Goal: Task Accomplishment & Management: Complete application form

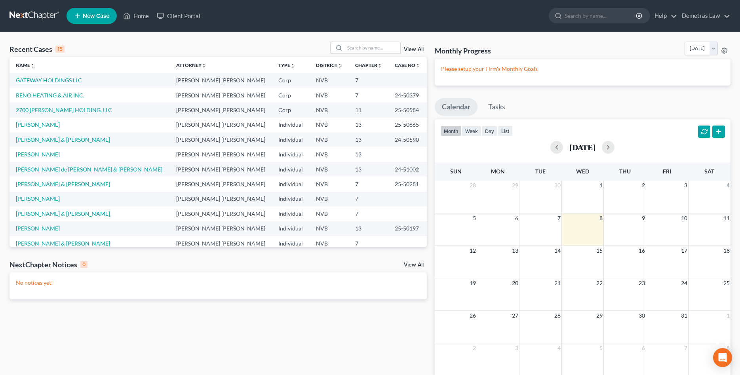
click at [30, 80] on link "GATEWAY HOLDINGS LLC" at bounding box center [49, 80] width 66 height 7
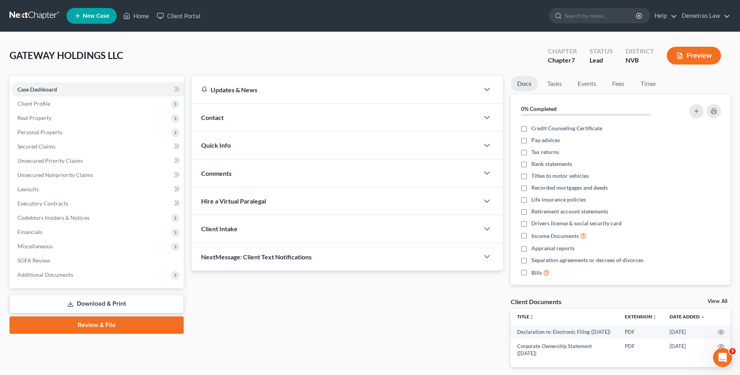
click at [137, 325] on link "Review & File" at bounding box center [96, 324] width 174 height 17
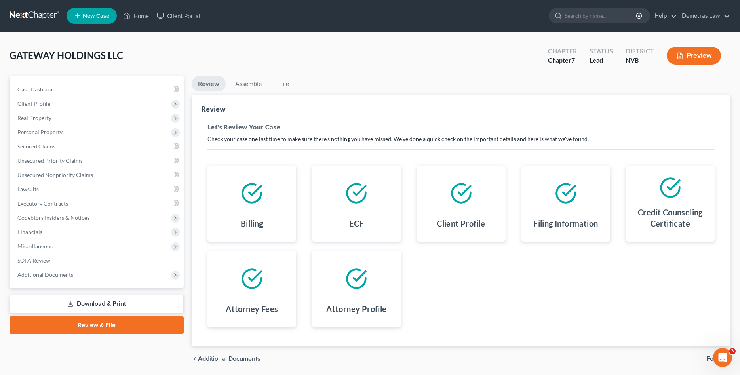
scroll to position [26, 0]
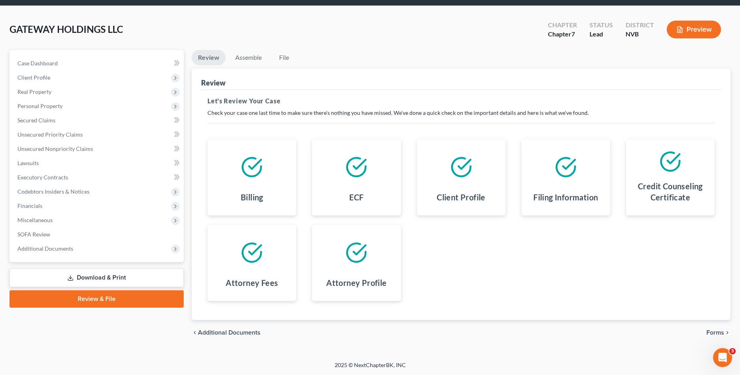
click at [717, 331] on span "Forms" at bounding box center [715, 332] width 18 height 6
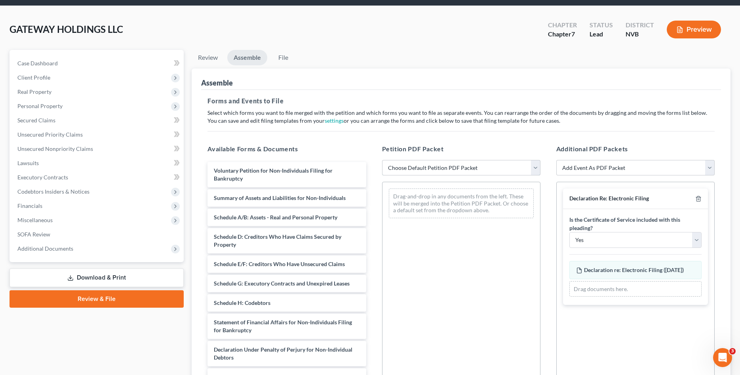
click at [382, 160] on select "Choose Default Petition PDF Packet Complete Bankruptcy Petition (all forms and …" at bounding box center [461, 168] width 158 height 16
select select "0"
click option "Complete Bankruptcy Petition (all forms and schedules)" at bounding box center [0, 0] width 0 height 0
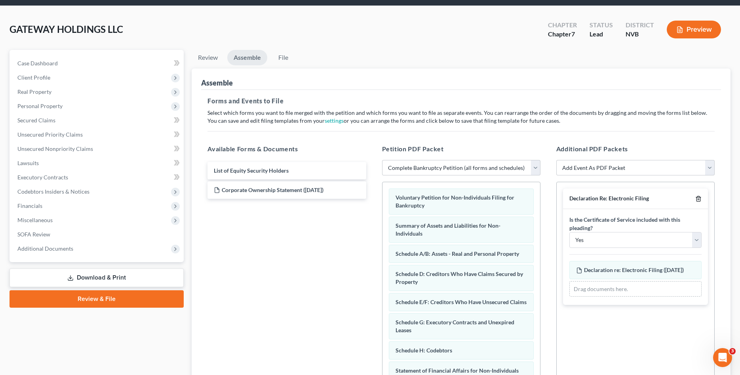
click at [699, 198] on icon "button" at bounding box center [698, 199] width 6 height 6
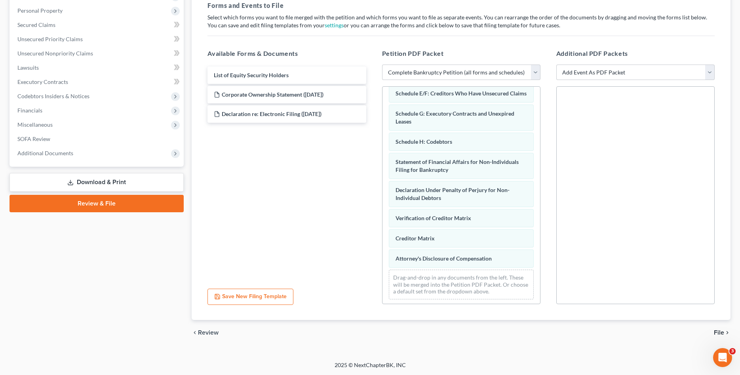
scroll to position [115, 0]
click at [556, 65] on select "Add Event As PDF Packet 122A-1 Chapter 7 Statement of Your Monthly Income Form …" at bounding box center [635, 73] width 158 height 16
click at [709, 72] on select "Add Event As PDF Packet 122A-1 Chapter 7 Statement of Your Monthly Income Form …" at bounding box center [635, 73] width 158 height 16
click at [556, 65] on select "Add Event As PDF Packet 122A-1 Chapter 7 Statement of Your Monthly Income Form …" at bounding box center [635, 73] width 158 height 16
select select "9"
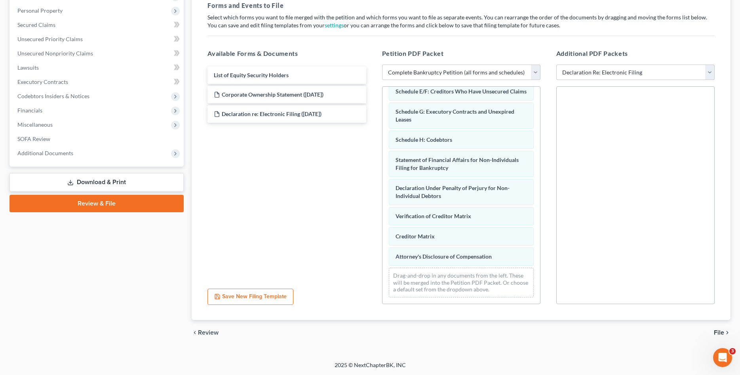
click option "Declaration Re: Electronic Filing" at bounding box center [0, 0] width 0 height 0
select select
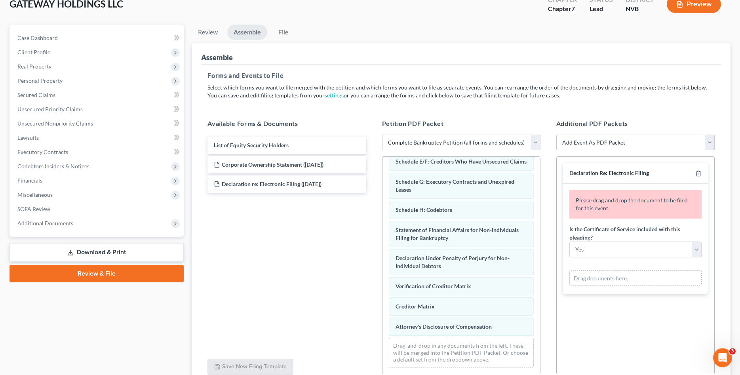
scroll to position [0, 0]
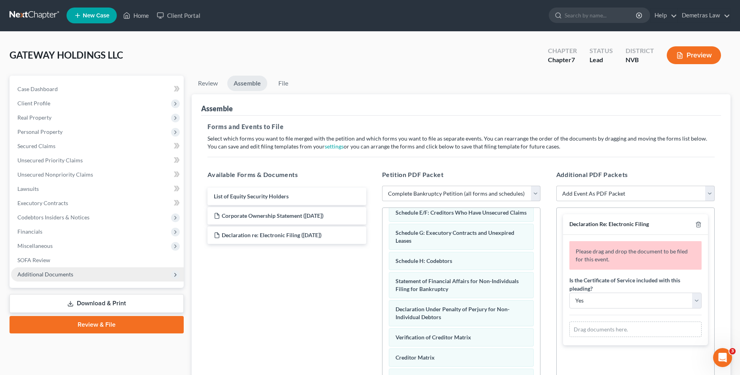
click at [99, 277] on span "Additional Documents" at bounding box center [97, 274] width 173 height 14
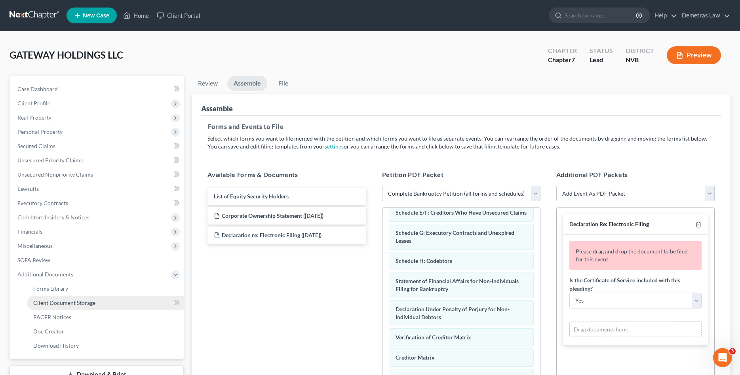
click at [96, 304] on link "Client Document Storage" at bounding box center [105, 303] width 157 height 14
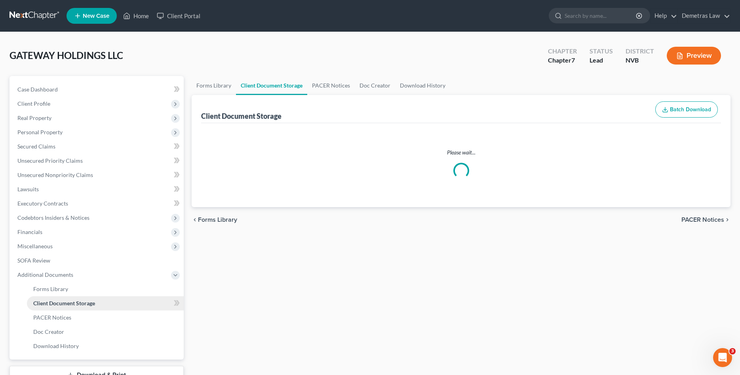
select select "21"
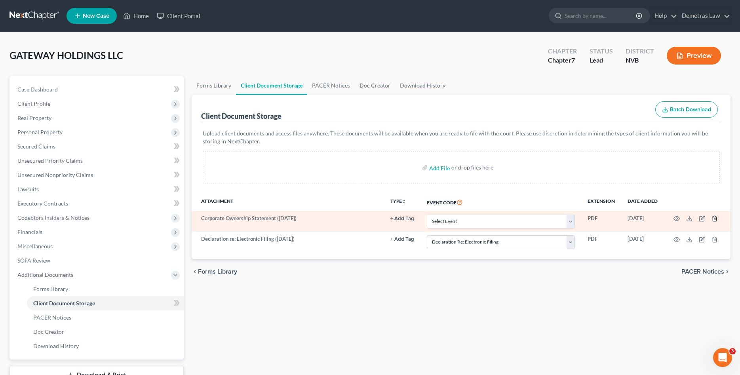
click at [714, 219] on icon "button" at bounding box center [714, 218] width 6 height 6
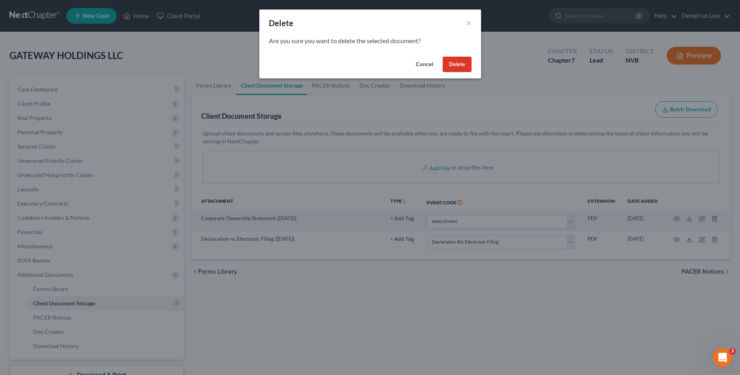
click at [452, 62] on button "Delete" at bounding box center [457, 65] width 29 height 16
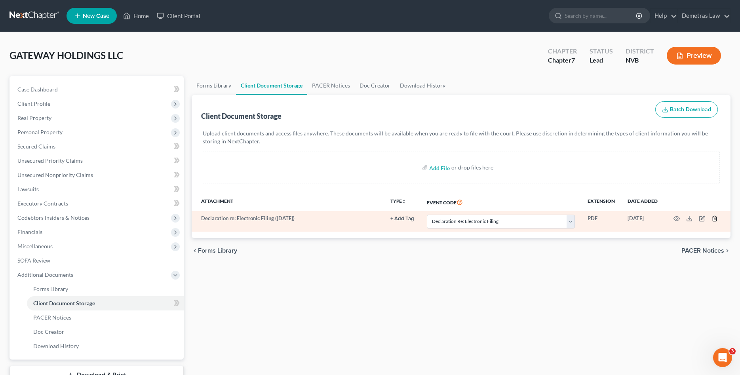
click at [714, 216] on icon "button" at bounding box center [714, 218] width 4 height 5
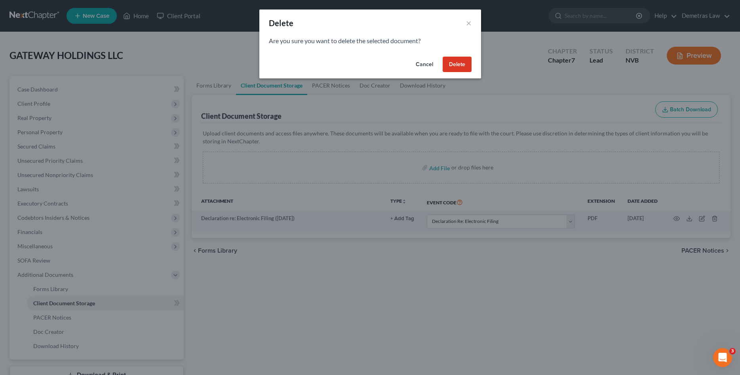
click at [459, 66] on button "Delete" at bounding box center [457, 65] width 29 height 16
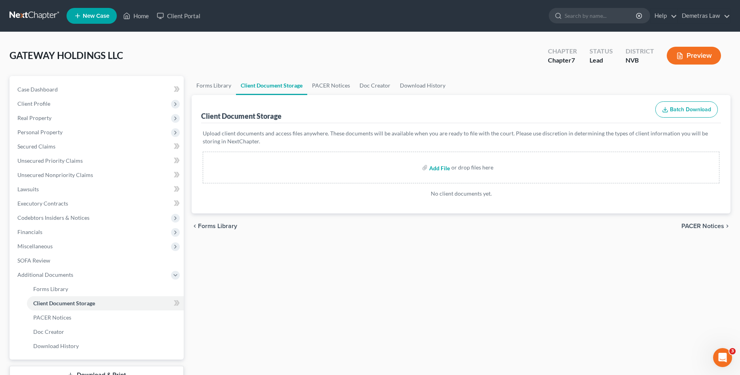
click at [435, 168] on input "file" at bounding box center [438, 167] width 19 height 14
type input "C:\fakepath\Declaration of Electronic Filing.pdf"
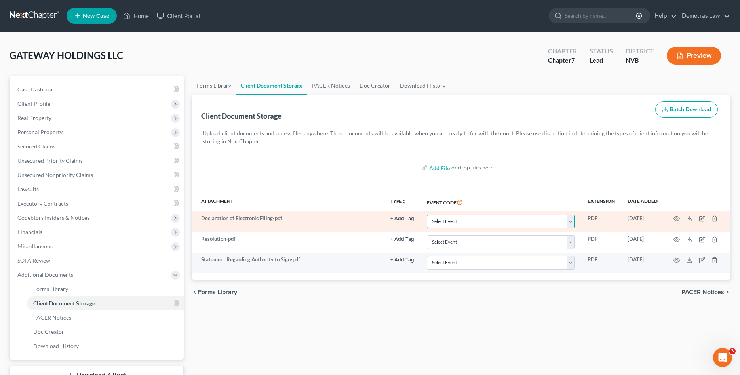
click at [427, 215] on select "Select Event 122A-1 Chapter 7 Statement of Your Monthly Income Form 122A-1S Sta…" at bounding box center [501, 222] width 148 height 14
select select "21"
click option "Declaration Re: Electronic Filing" at bounding box center [0, 0] width 0 height 0
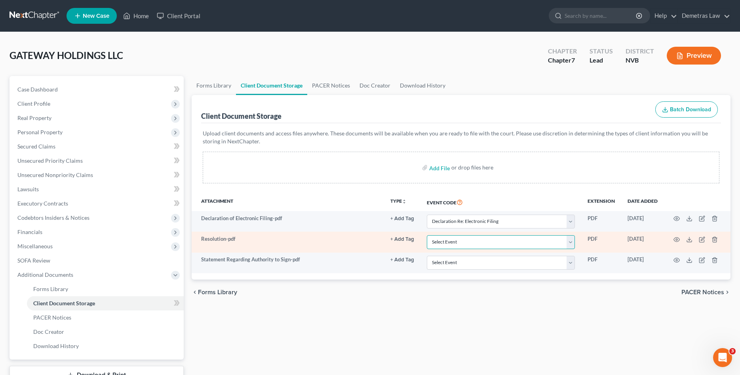
click at [427, 235] on select "Select Event 122A-1 Chapter 7 Statement of Your Monthly Income Form 122A-1S Sta…" at bounding box center [501, 242] width 148 height 14
click at [553, 313] on div "Forms Library Client Document Storage PACER Notices Doc Creator Download Histor…" at bounding box center [461, 240] width 547 height 329
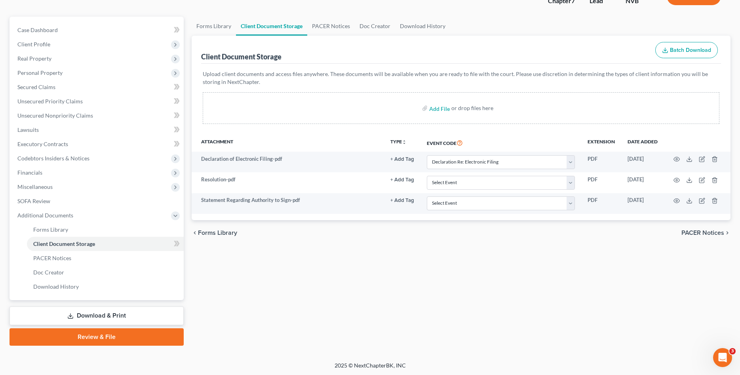
click at [156, 337] on link "Review & File" at bounding box center [96, 336] width 174 height 17
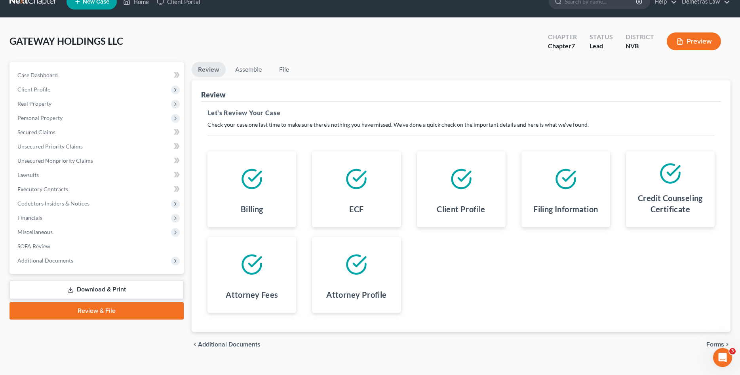
scroll to position [26, 0]
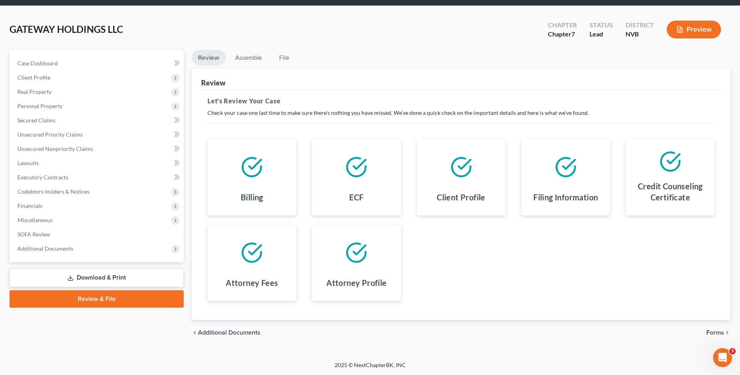
click at [714, 332] on span "Forms" at bounding box center [715, 332] width 18 height 6
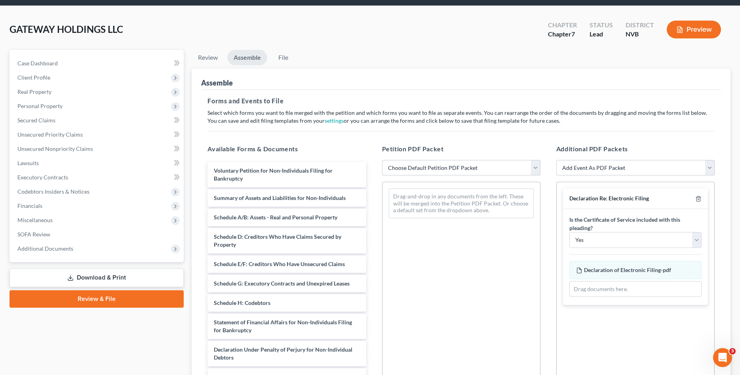
click at [382, 160] on select "Choose Default Petition PDF Packet Complete Bankruptcy Petition (all forms and …" at bounding box center [461, 168] width 158 height 16
select select "0"
click option "Complete Bankruptcy Petition (all forms and schedules)" at bounding box center [0, 0] width 0 height 0
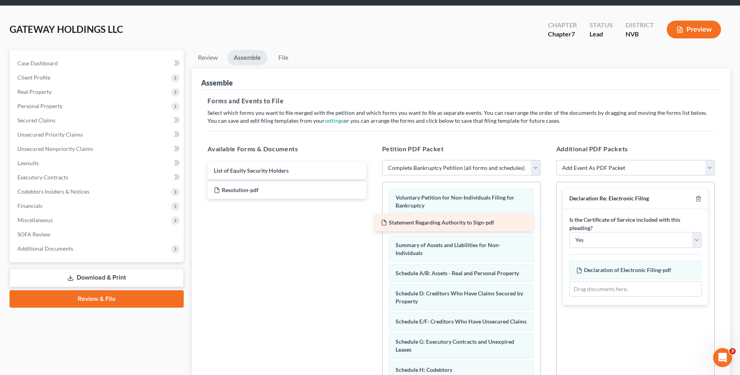
drag, startPoint x: 238, startPoint y: 190, endPoint x: 411, endPoint y: 222, distance: 175.9
click at [372, 199] on div "Statement Regarding Authority to Sign-pdf List of Equity Security Holders State…" at bounding box center [286, 180] width 171 height 37
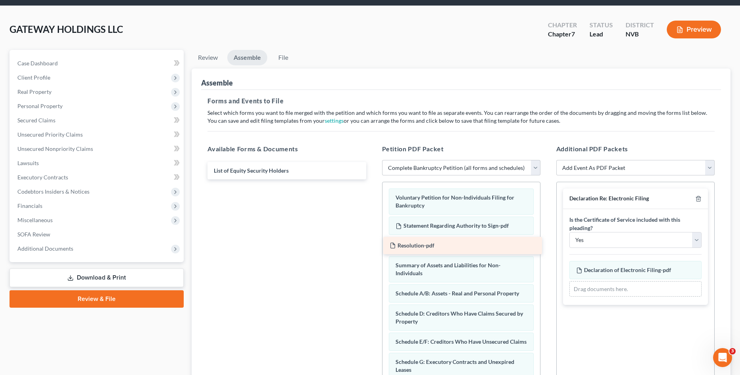
drag, startPoint x: 234, startPoint y: 188, endPoint x: 410, endPoint y: 243, distance: 185.4
click at [372, 179] on div "Resolution-pdf List of Equity Security Holders Resolution-pdf" at bounding box center [286, 170] width 171 height 17
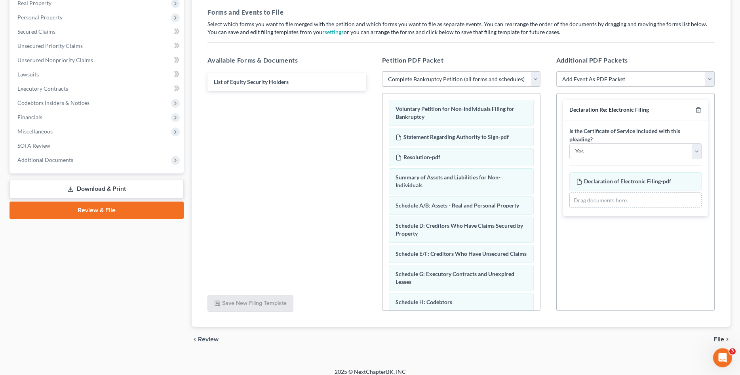
scroll to position [122, 0]
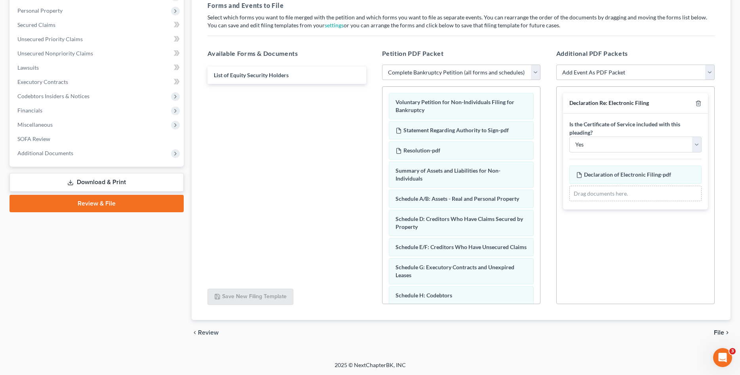
click at [718, 331] on span "File" at bounding box center [719, 332] width 10 height 6
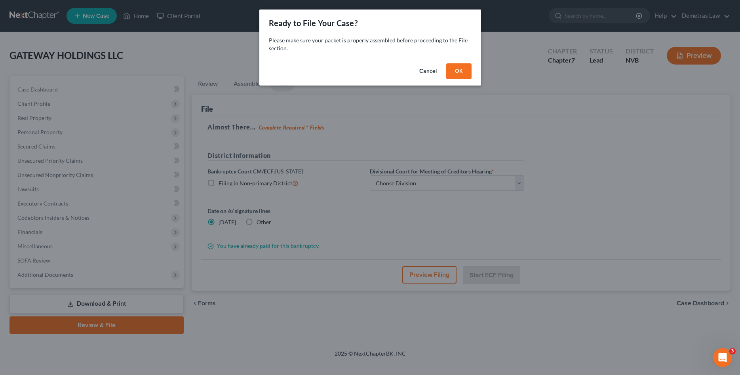
scroll to position [0, 0]
click at [460, 72] on button "OK" at bounding box center [458, 71] width 25 height 16
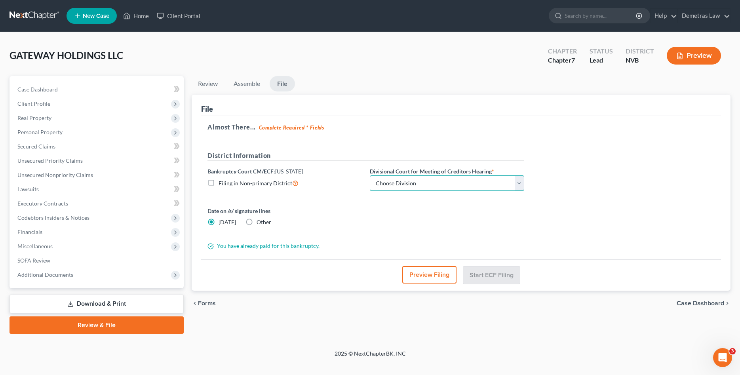
click at [370, 175] on select "Choose Division [GEOGRAPHIC_DATA] [GEOGRAPHIC_DATA]" at bounding box center [447, 183] width 154 height 16
select select "1"
click option "Reno" at bounding box center [0, 0] width 0 height 0
click at [483, 272] on button "Start ECF Filing" at bounding box center [491, 274] width 57 height 17
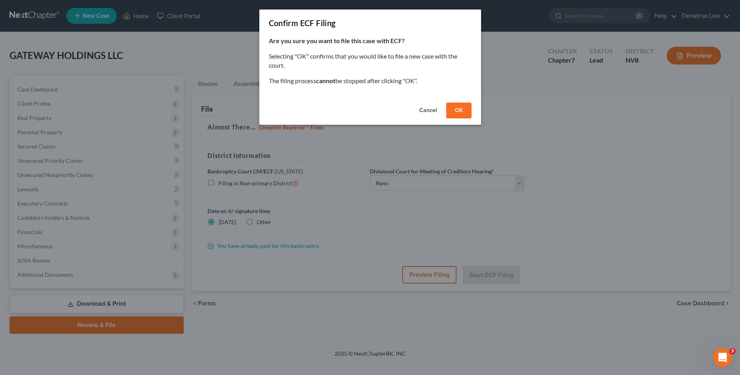
click at [459, 110] on button "OK" at bounding box center [458, 111] width 25 height 16
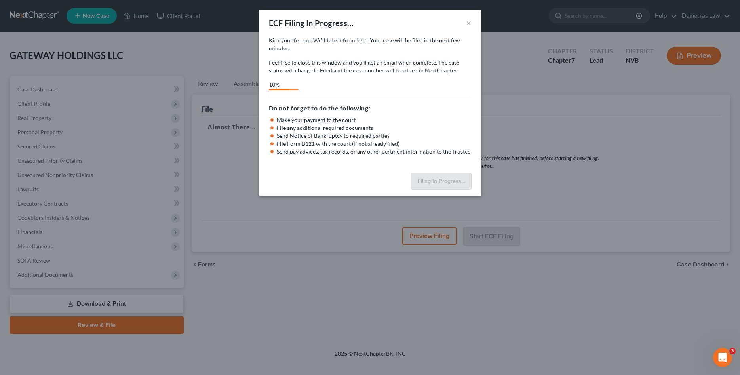
select select "1"
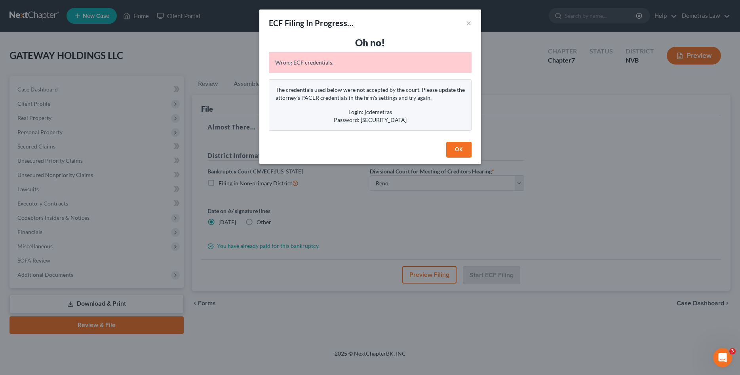
click at [456, 148] on button "OK" at bounding box center [458, 150] width 25 height 16
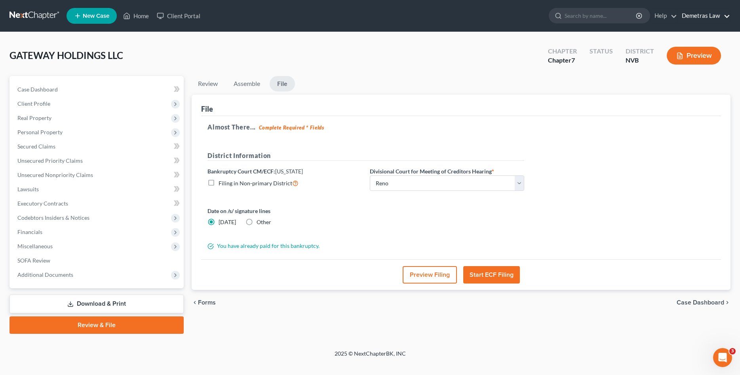
click at [716, 16] on link "Demetras Law" at bounding box center [704, 16] width 52 height 14
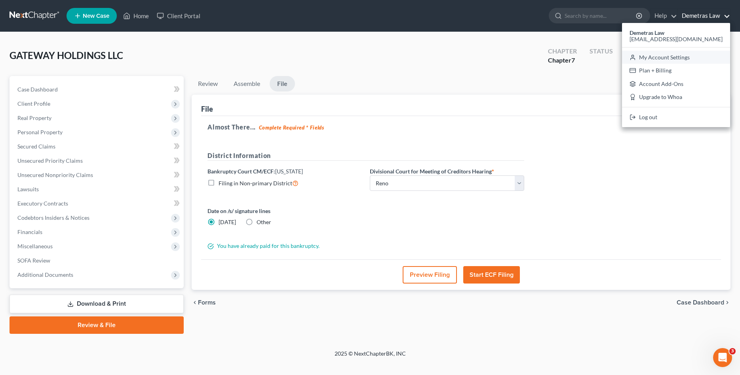
click at [711, 57] on link "My Account Settings" at bounding box center [676, 57] width 108 height 13
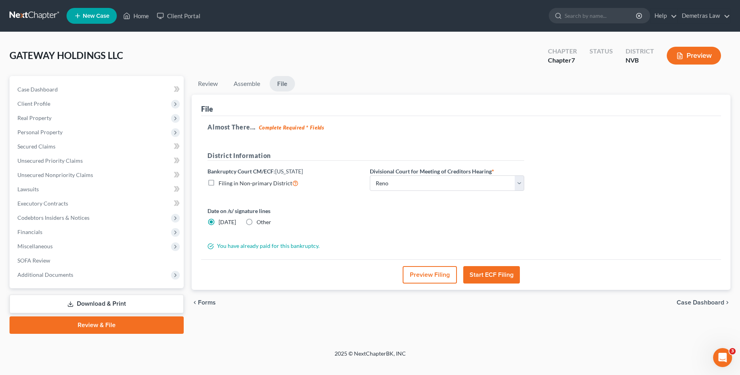
select select "29"
select select "31"
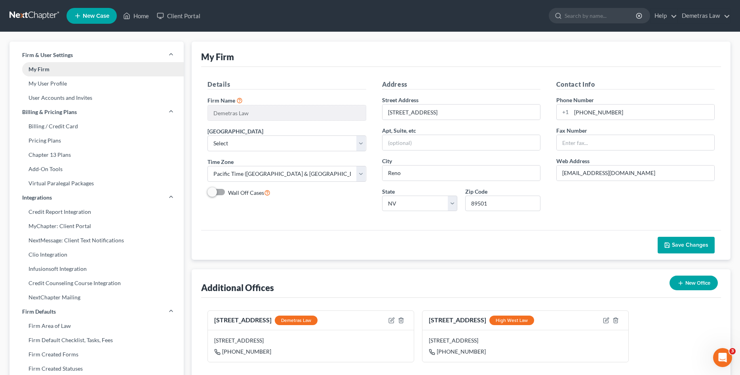
click at [90, 71] on link "My Firm" at bounding box center [96, 69] width 174 height 14
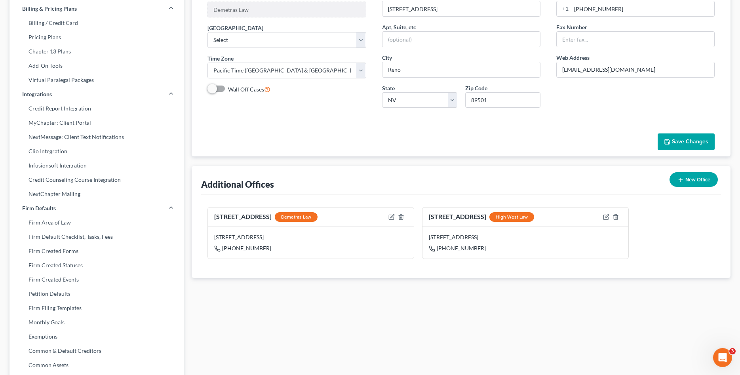
scroll to position [121, 0]
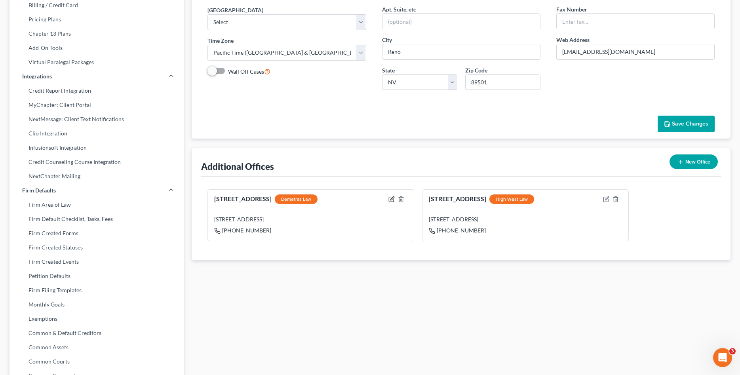
click at [390, 198] on icon "button" at bounding box center [391, 199] width 6 height 6
select select "31"
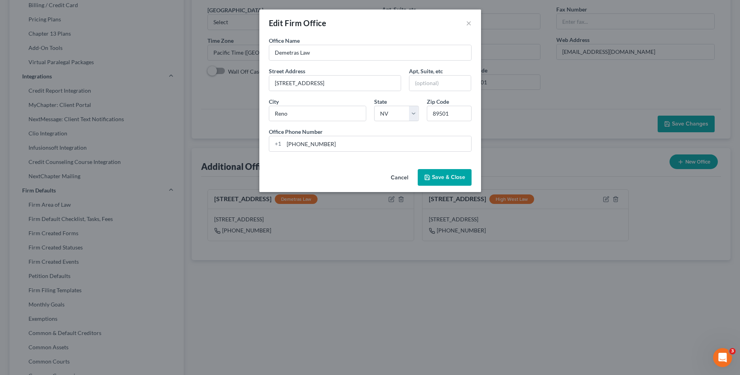
click at [434, 180] on button "Save & Close" at bounding box center [445, 177] width 54 height 17
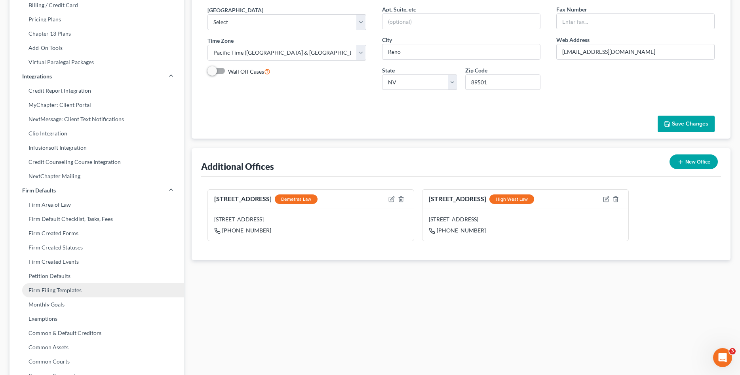
scroll to position [0, 0]
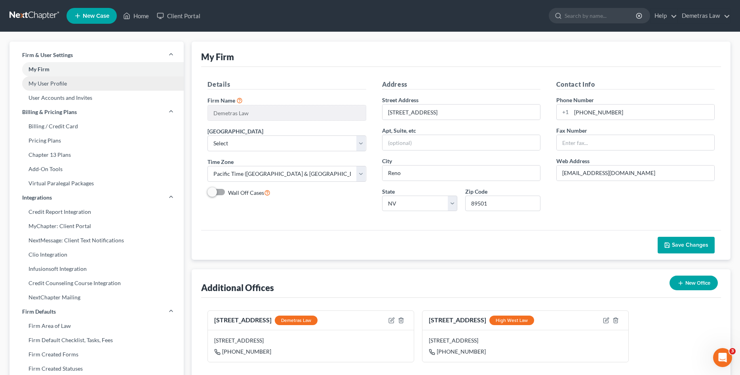
click at [43, 84] on link "My User Profile" at bounding box center [96, 83] width 174 height 14
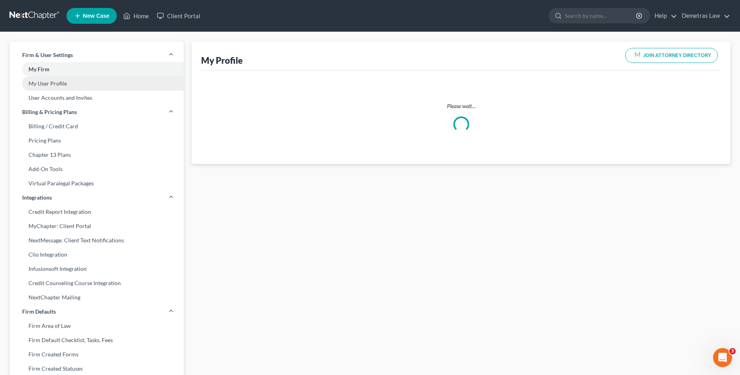
select select "31"
select select "49"
select select "attorney"
select select "2"
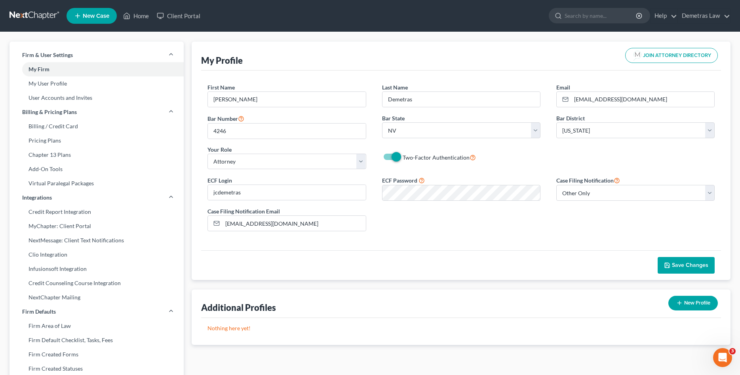
click at [689, 266] on span "Save Changes" at bounding box center [690, 265] width 36 height 7
click at [138, 15] on link "Home" at bounding box center [136, 16] width 34 height 14
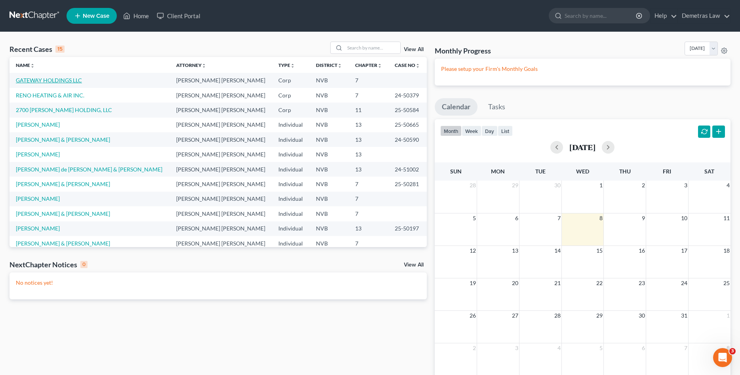
click at [28, 81] on link "GATEWAY HOLDINGS LLC" at bounding box center [49, 80] width 66 height 7
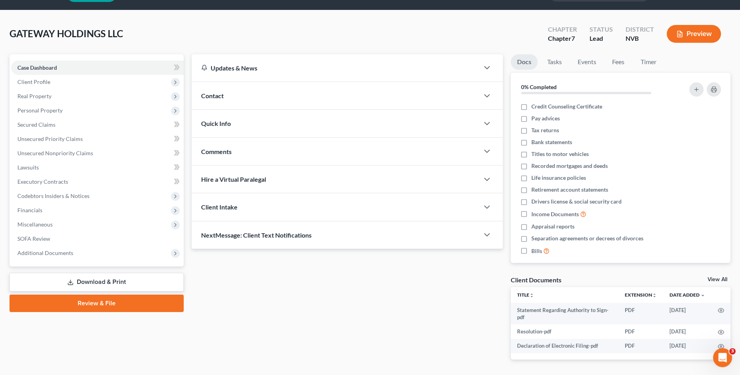
scroll to position [40, 0]
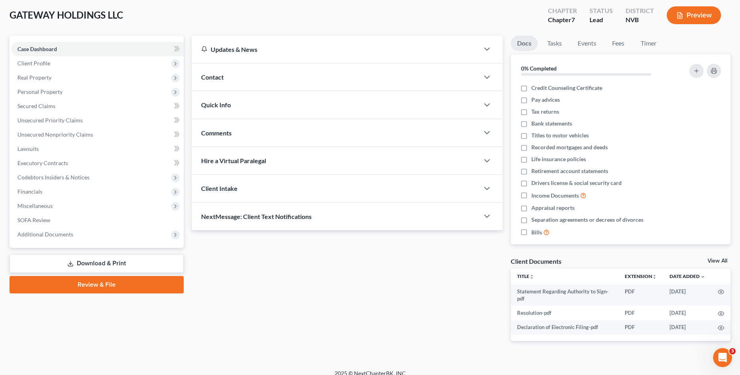
click at [73, 281] on link "Review & File" at bounding box center [96, 284] width 174 height 17
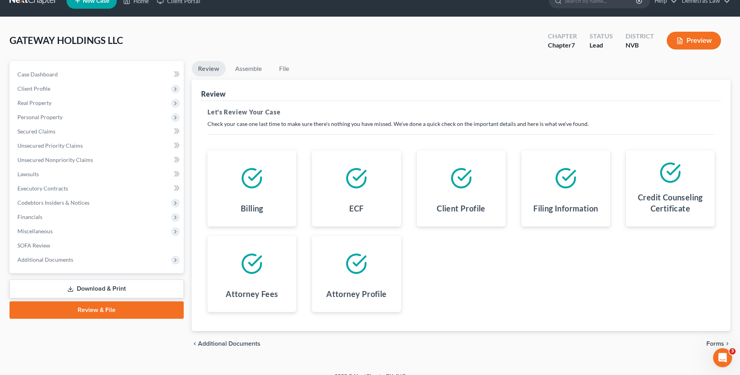
scroll to position [26, 0]
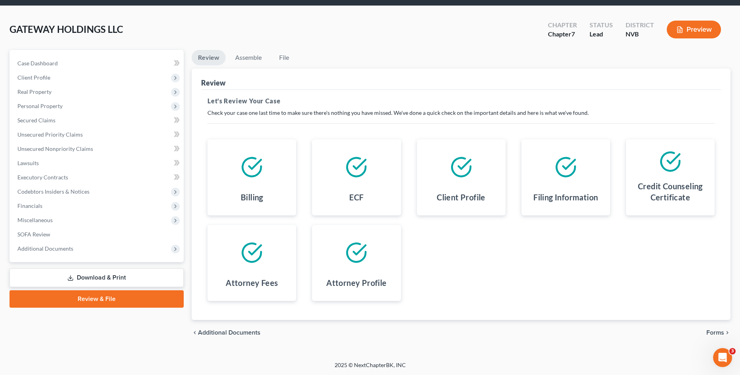
click at [717, 331] on span "Forms" at bounding box center [715, 332] width 18 height 6
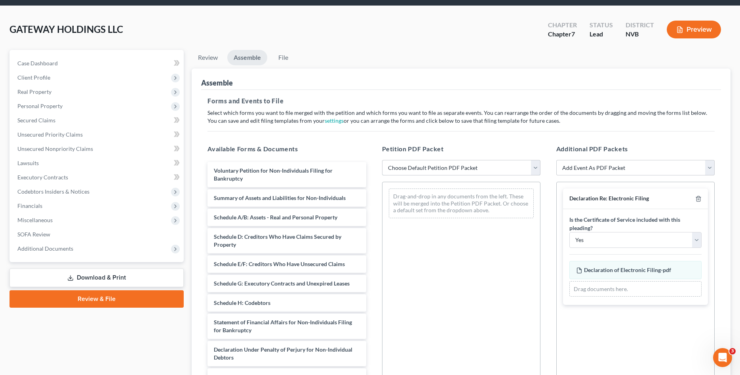
click at [382, 160] on select "Choose Default Petition PDF Packet Complete Bankruptcy Petition (all forms and …" at bounding box center [461, 168] width 158 height 16
select select "0"
click option "Complete Bankruptcy Petition (all forms and schedules)" at bounding box center [0, 0] width 0 height 0
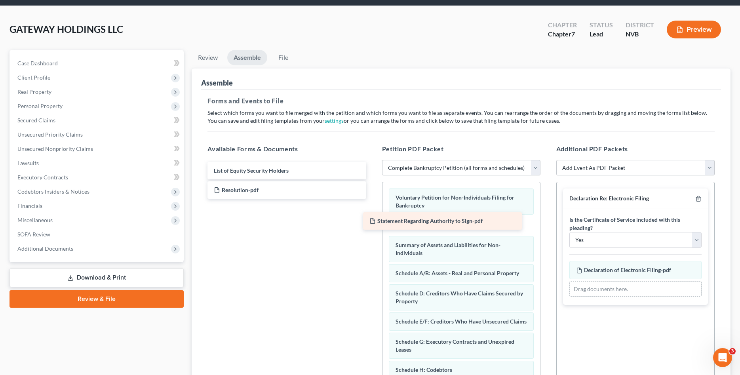
drag, startPoint x: 241, startPoint y: 187, endPoint x: 397, endPoint y: 218, distance: 159.1
click at [372, 199] on div "Statement Regarding Authority to Sign-pdf List of Equity Security Holders State…" at bounding box center [286, 180] width 171 height 37
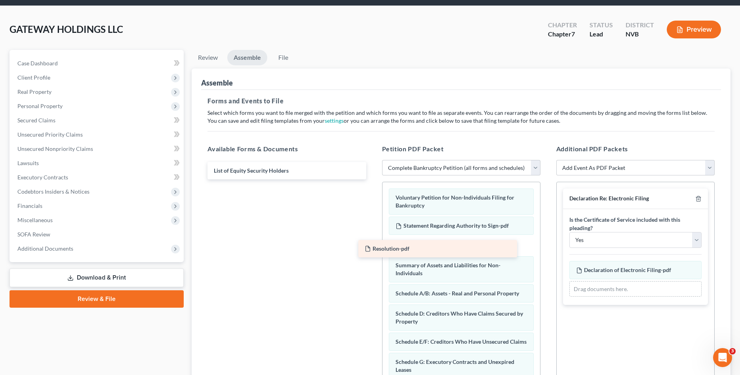
drag, startPoint x: 260, startPoint y: 187, endPoint x: 414, endPoint y: 247, distance: 165.2
click at [372, 179] on div "Resolution-pdf List of Equity Security Holders Resolution-pdf" at bounding box center [286, 170] width 171 height 17
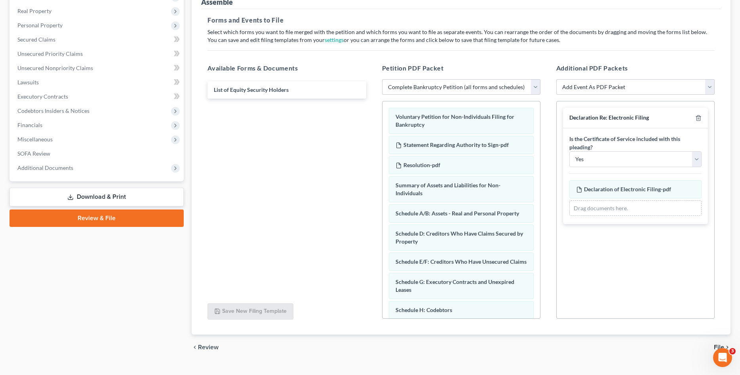
scroll to position [122, 0]
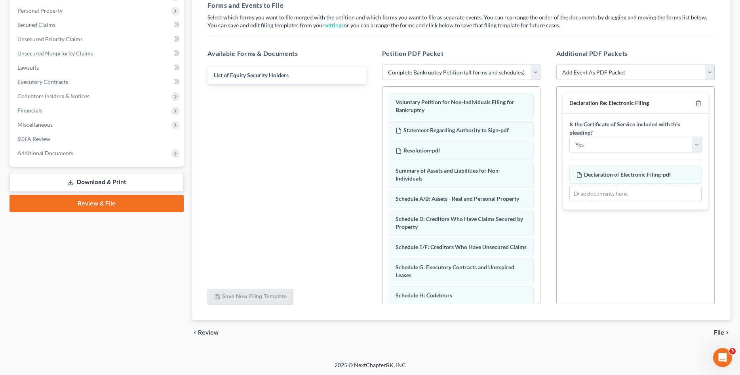
click at [718, 332] on span "File" at bounding box center [719, 332] width 10 height 6
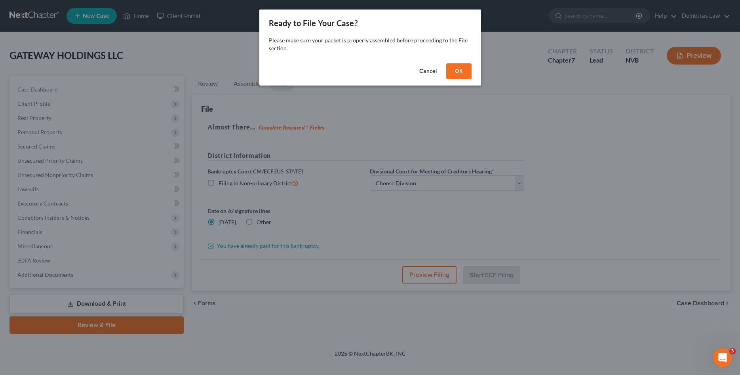
click at [454, 69] on button "OK" at bounding box center [458, 71] width 25 height 16
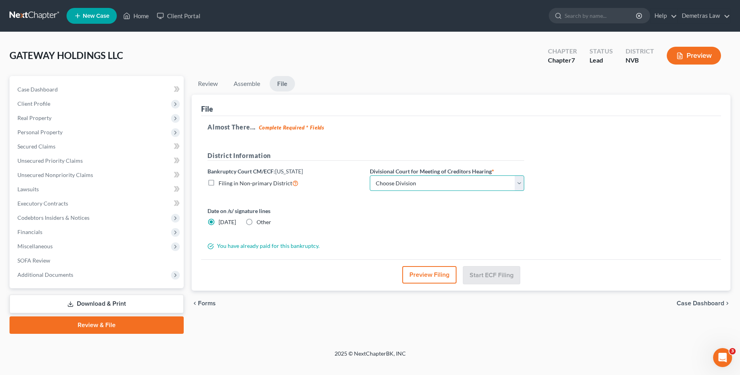
click at [370, 175] on select "Choose Division [GEOGRAPHIC_DATA] [GEOGRAPHIC_DATA]" at bounding box center [447, 183] width 154 height 16
select select "1"
click option "Reno" at bounding box center [0, 0] width 0 height 0
click at [496, 274] on button "Start ECF Filing" at bounding box center [491, 274] width 57 height 17
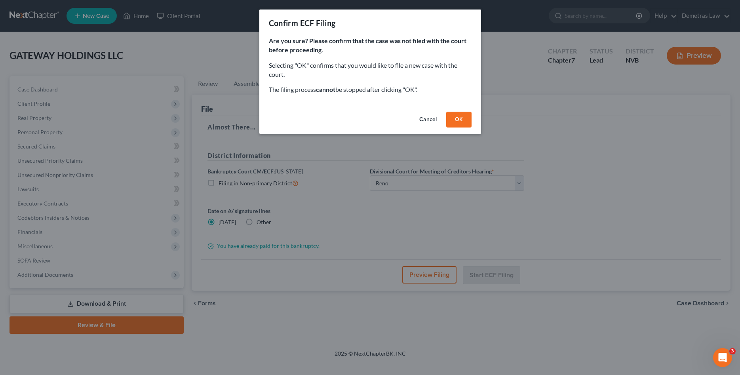
click at [516, 346] on div "Confirm ECF Filing Are you sure? Please confirm that the case was not filed wit…" at bounding box center [370, 187] width 740 height 375
